Goal: Task Accomplishment & Management: Complete application form

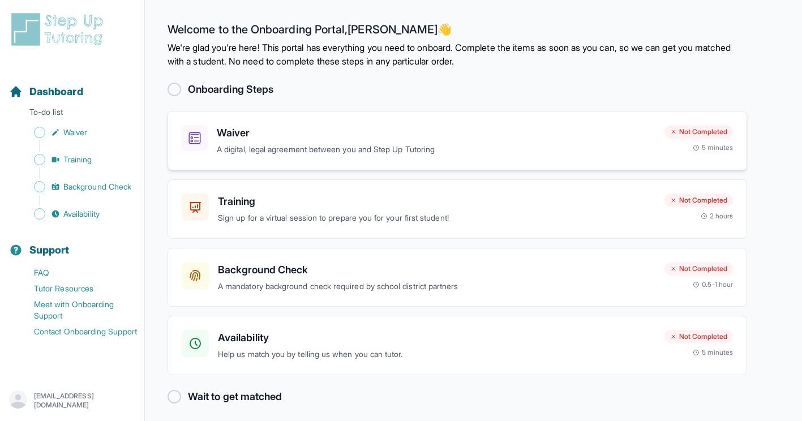
click at [364, 146] on p "A digital, legal agreement between you and Step Up Tutoring" at bounding box center [436, 149] width 438 height 13
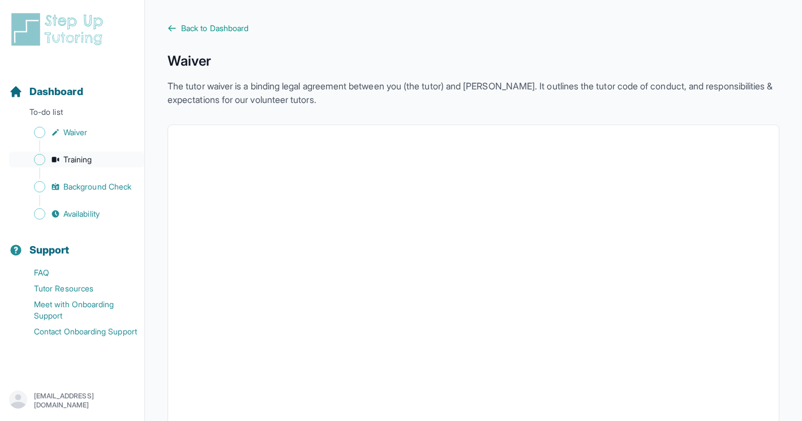
click at [72, 159] on span "Training" at bounding box center [77, 159] width 29 height 11
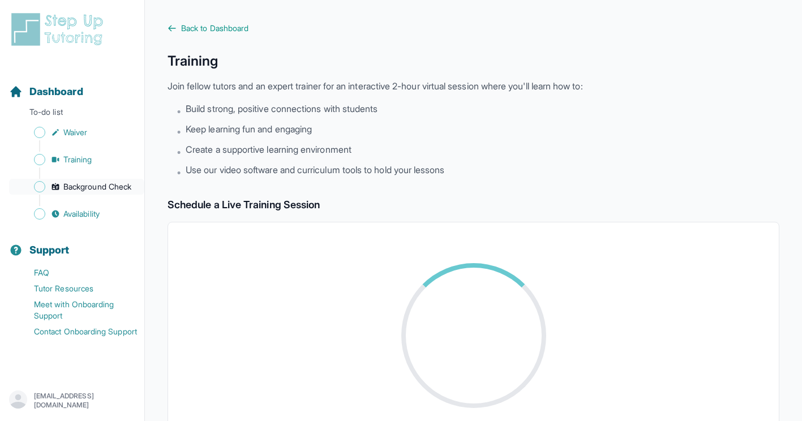
click at [109, 187] on span "Background Check" at bounding box center [97, 186] width 68 height 11
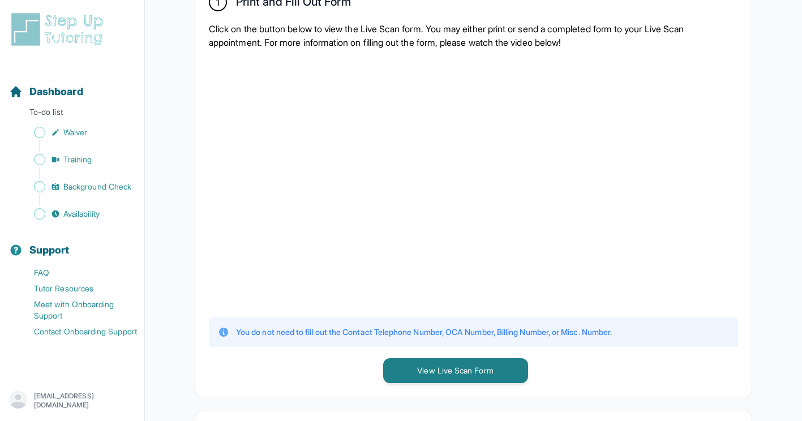
scroll to position [234, 0]
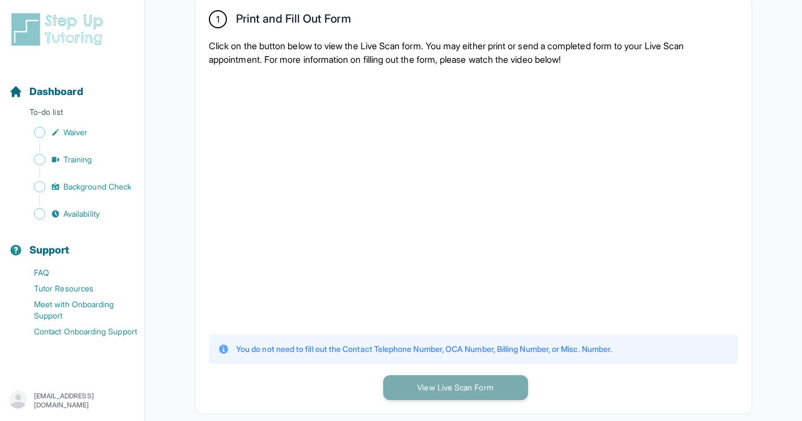
click at [488, 385] on button "View Live Scan Form" at bounding box center [455, 387] width 145 height 25
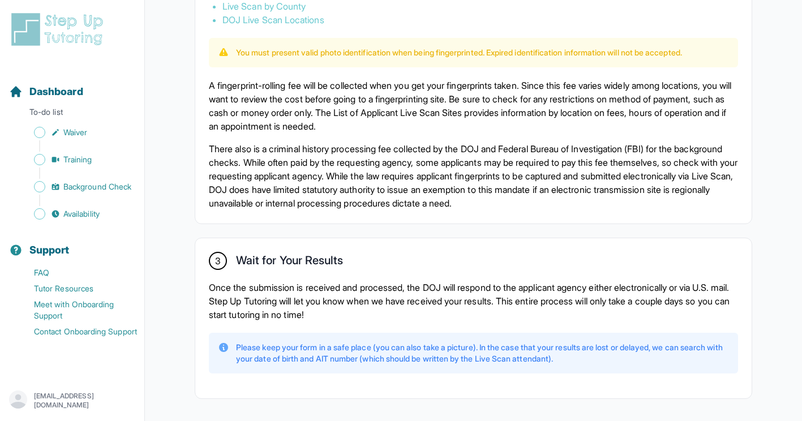
scroll to position [813, 0]
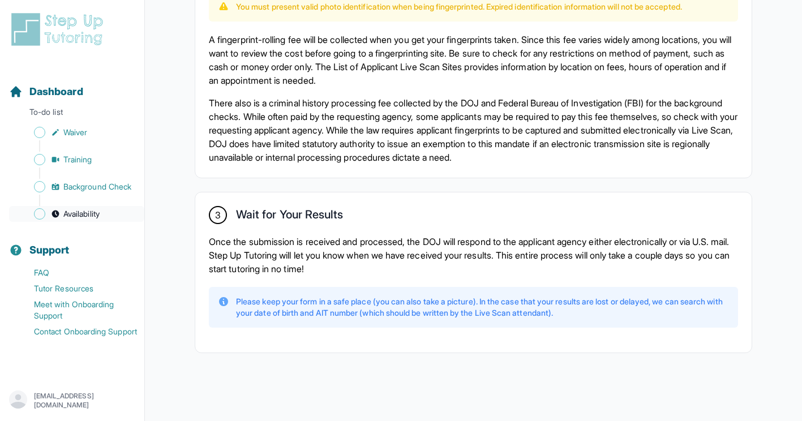
click at [83, 218] on span "Availability" at bounding box center [81, 213] width 36 height 11
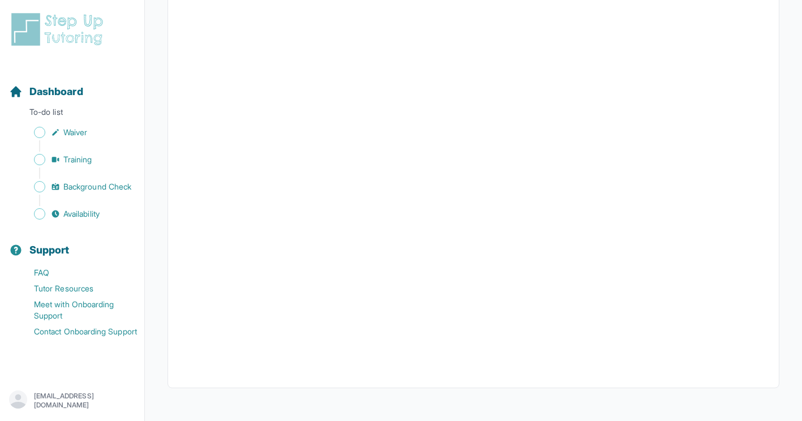
scroll to position [229, 0]
click at [74, 135] on span "Waiver" at bounding box center [75, 132] width 24 height 11
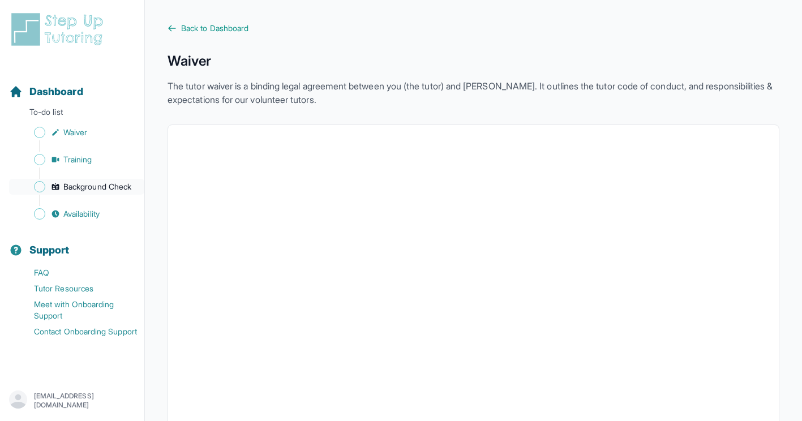
click at [97, 190] on span "Background Check" at bounding box center [97, 186] width 68 height 11
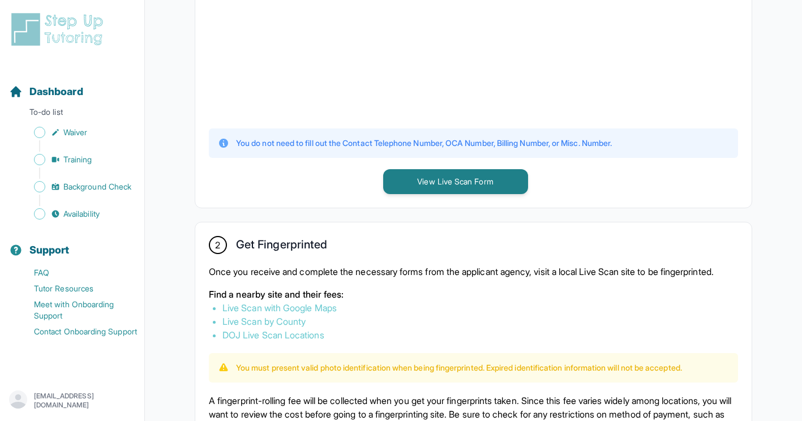
scroll to position [440, 0]
